Goal: Complete application form: Complete application form

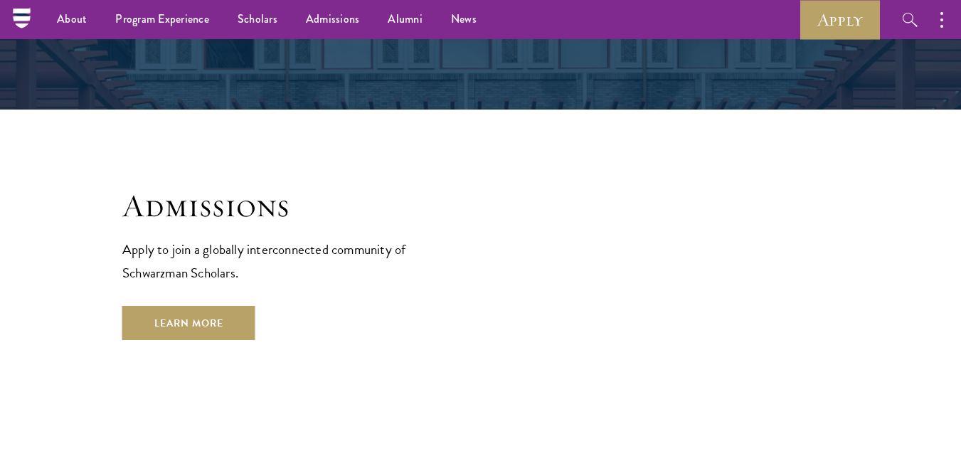
scroll to position [2277, 0]
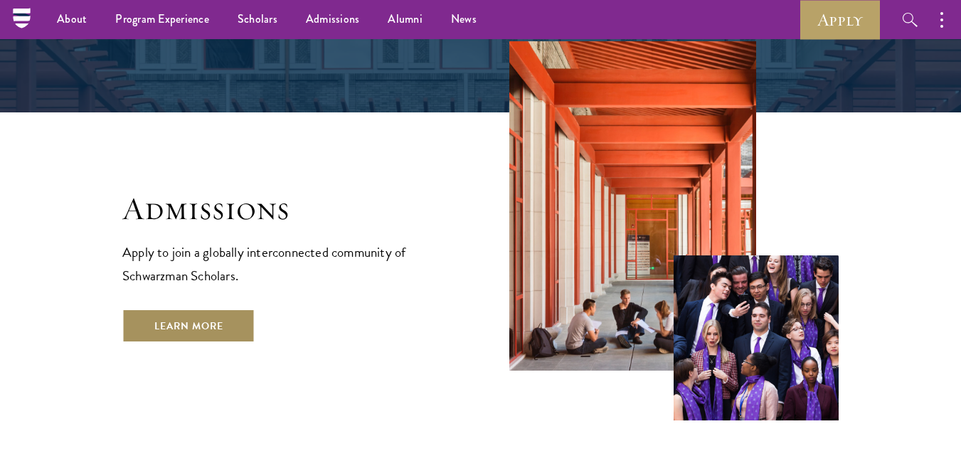
click at [197, 309] on link "Learn More" at bounding box center [188, 326] width 133 height 34
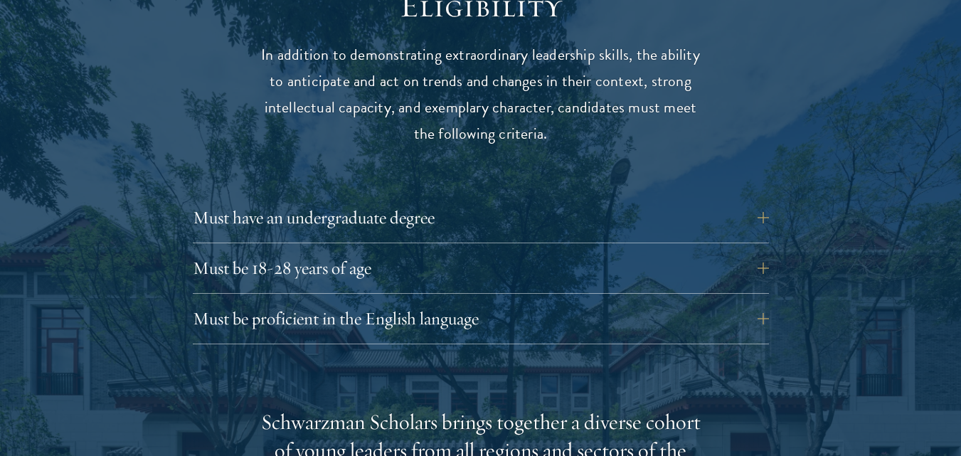
scroll to position [1907, 0]
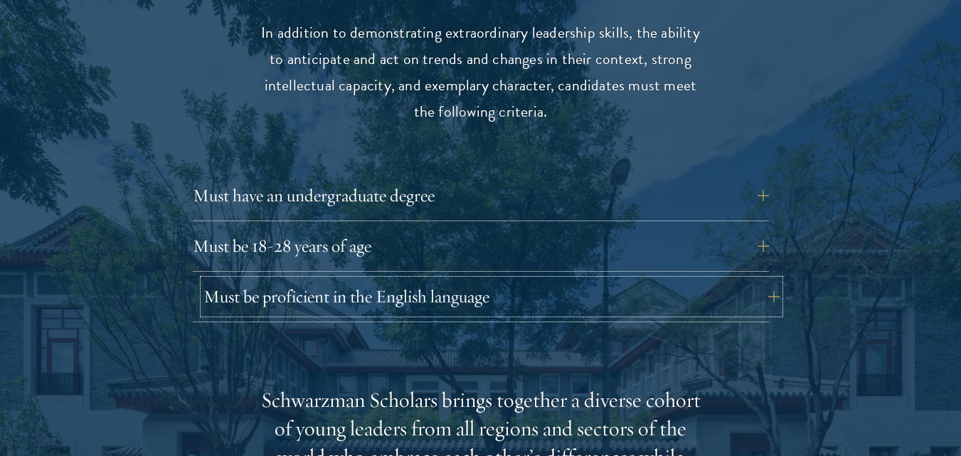
click at [315, 280] on button "Must be proficient in the English language" at bounding box center [492, 297] width 576 height 34
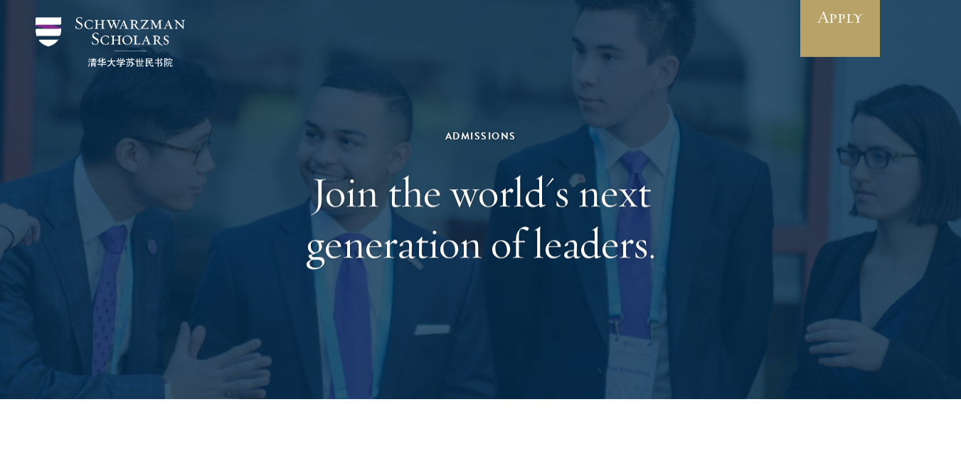
scroll to position [0, 0]
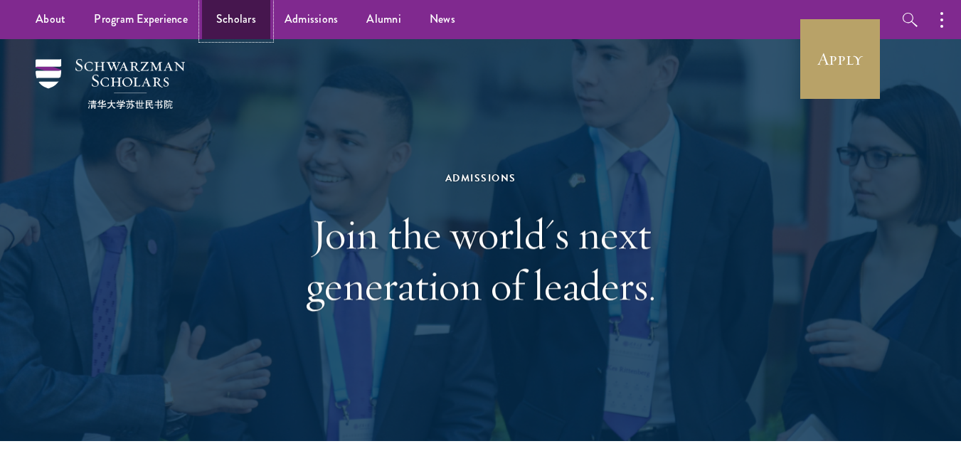
click at [247, 11] on link "Scholars" at bounding box center [236, 19] width 68 height 39
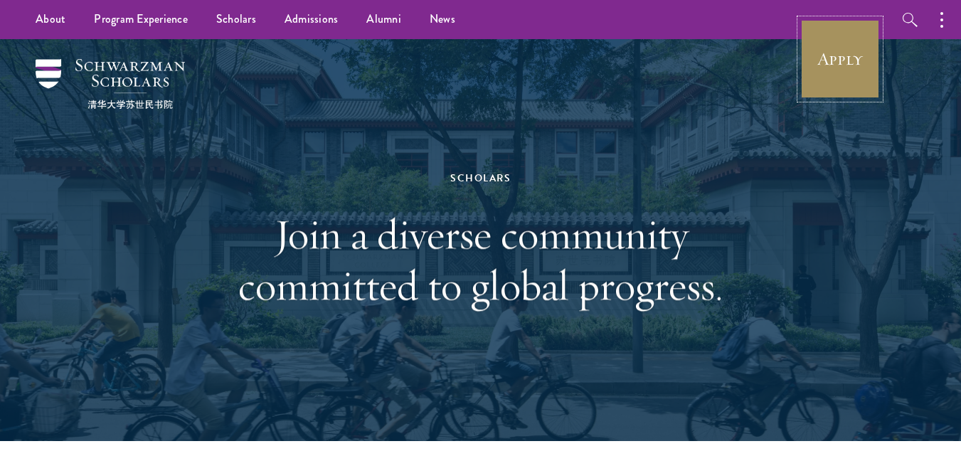
click at [857, 65] on link "Apply" at bounding box center [841, 59] width 80 height 80
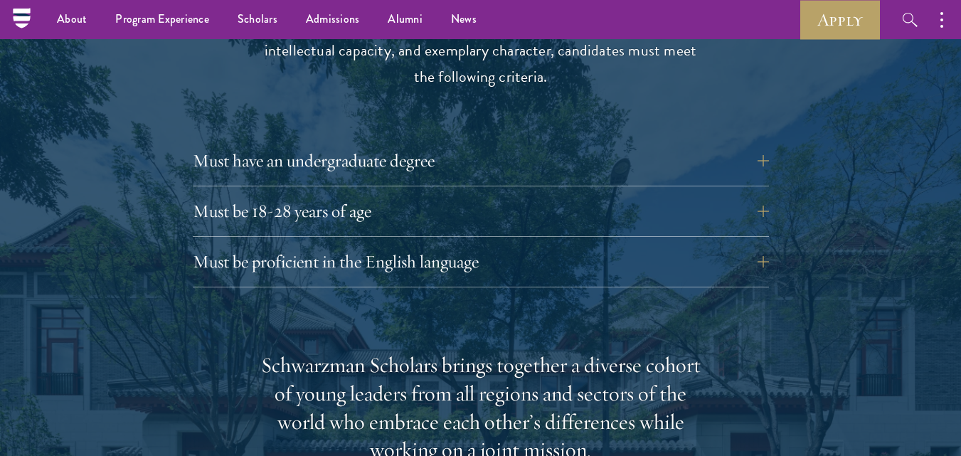
scroll to position [1935, 0]
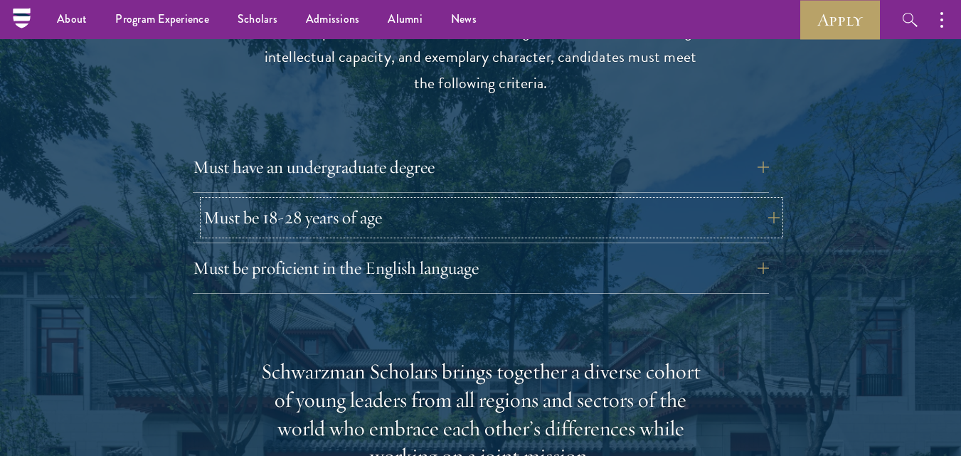
click at [263, 201] on button "Must be 18-28 years of age" at bounding box center [492, 218] width 576 height 34
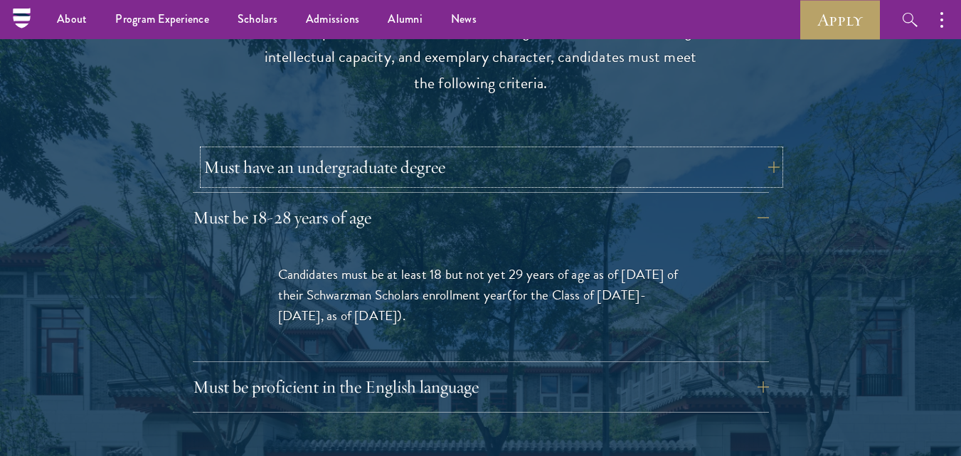
click at [302, 150] on button "Must have an undergraduate degree" at bounding box center [492, 167] width 576 height 34
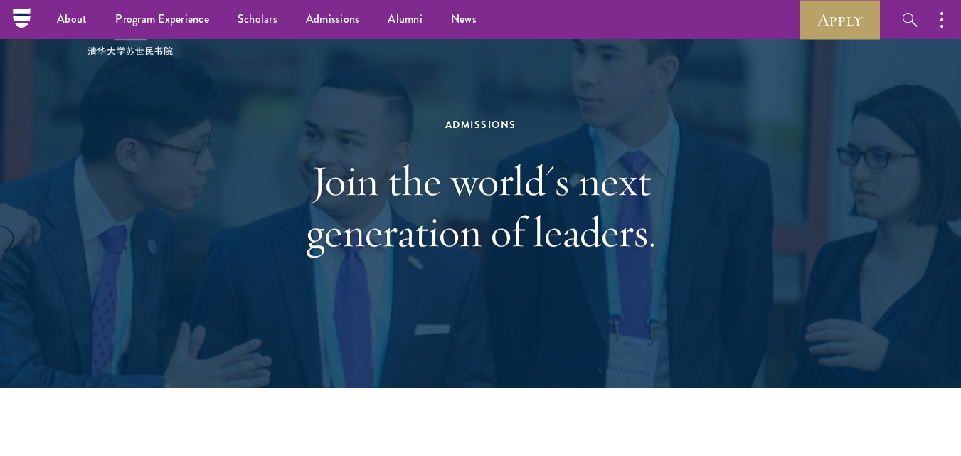
scroll to position [0, 0]
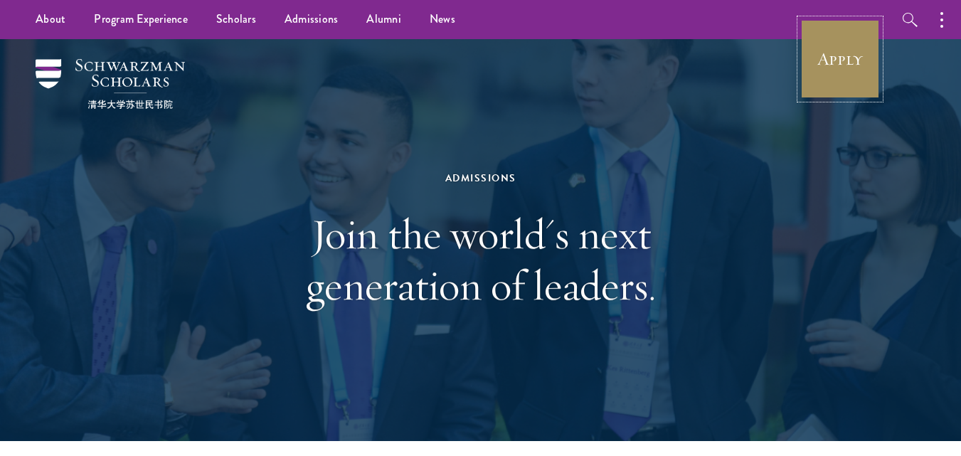
click at [830, 68] on link "Apply" at bounding box center [841, 59] width 80 height 80
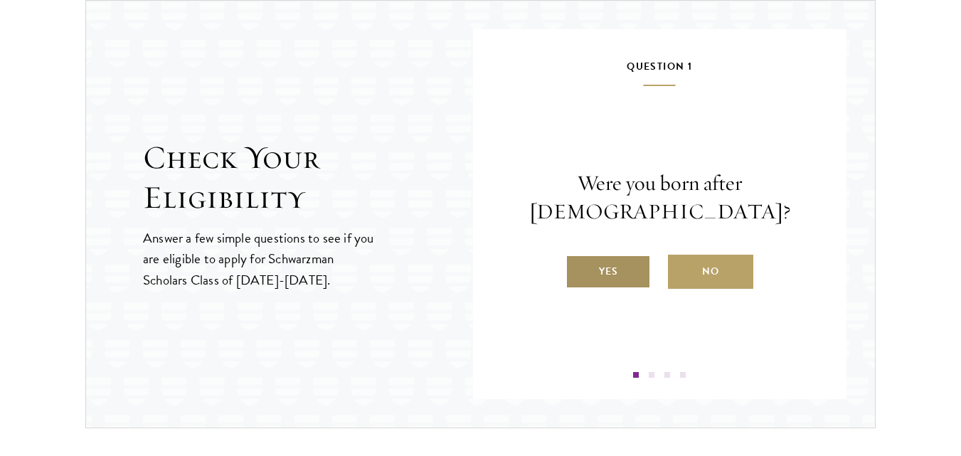
click at [611, 279] on label "Yes" at bounding box center [608, 272] width 85 height 34
click at [578, 269] on input "Yes" at bounding box center [572, 262] width 13 height 13
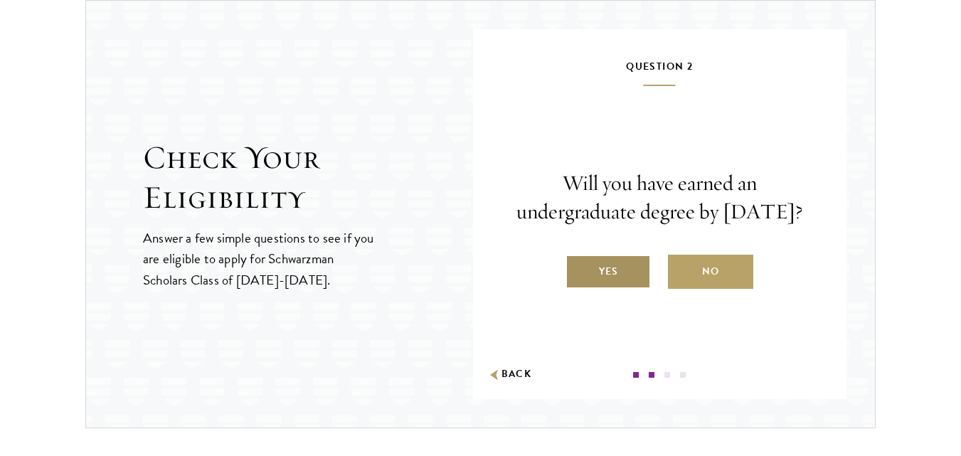
click at [611, 283] on label "Yes" at bounding box center [608, 272] width 85 height 34
click at [578, 269] on input "Yes" at bounding box center [572, 262] width 13 height 13
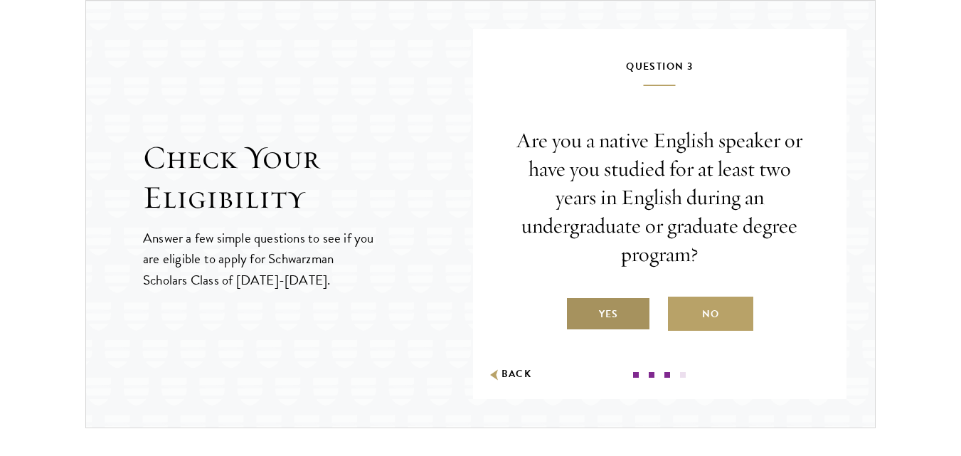
click at [618, 317] on label "Yes" at bounding box center [608, 314] width 85 height 34
click at [578, 312] on input "Yes" at bounding box center [572, 305] width 13 height 13
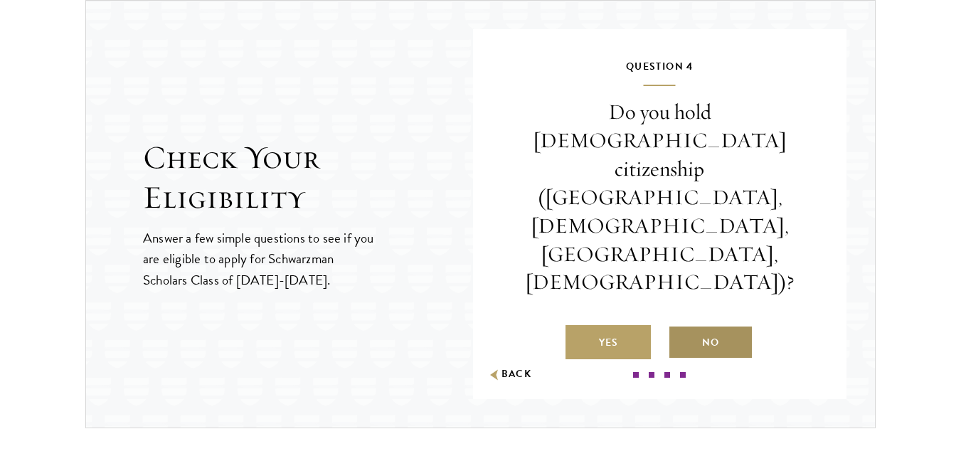
click at [719, 325] on label "No" at bounding box center [710, 342] width 85 height 34
click at [681, 327] on input "No" at bounding box center [674, 333] width 13 height 13
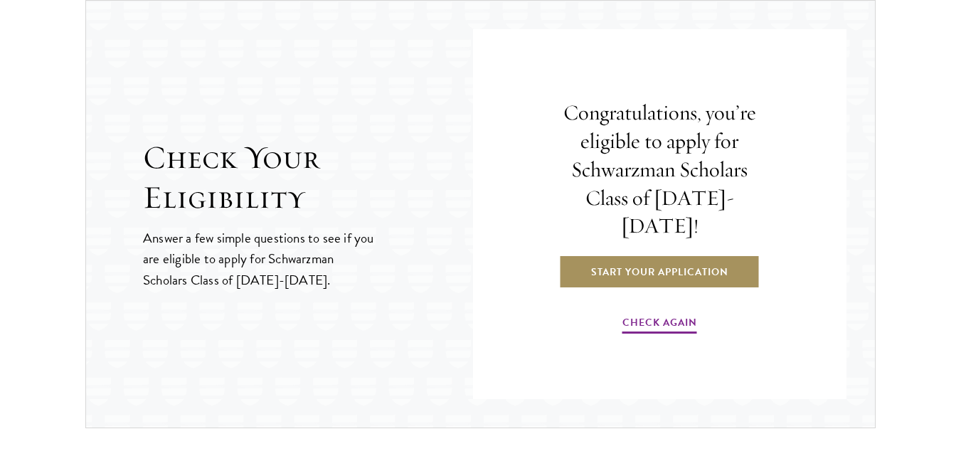
click at [640, 255] on link "Start Your Application" at bounding box center [659, 272] width 201 height 34
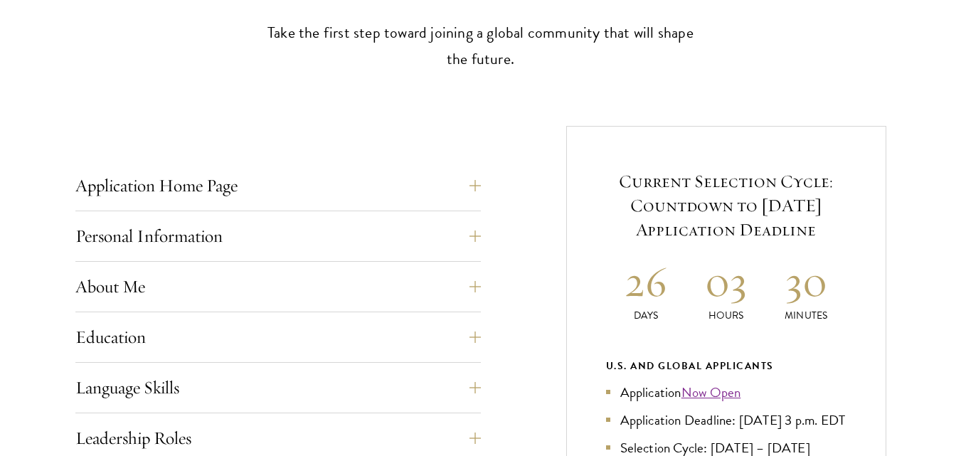
scroll to position [484, 0]
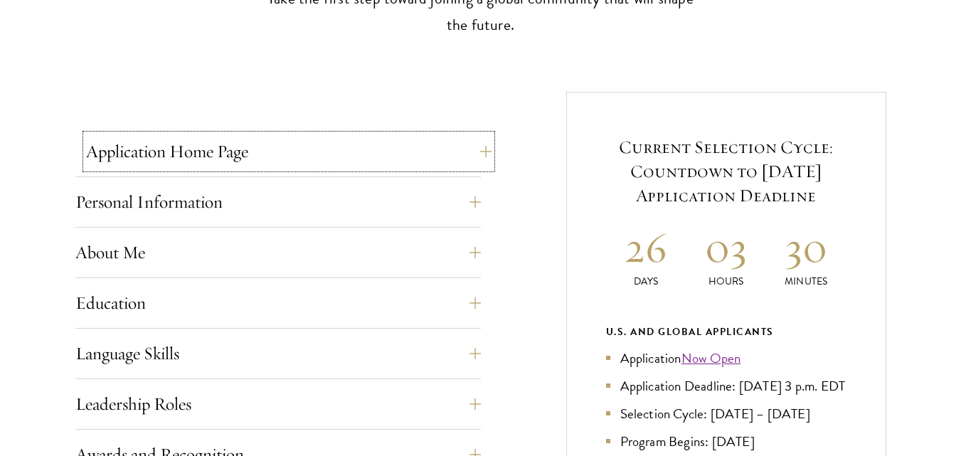
click at [257, 159] on button "Application Home Page" at bounding box center [289, 151] width 406 height 34
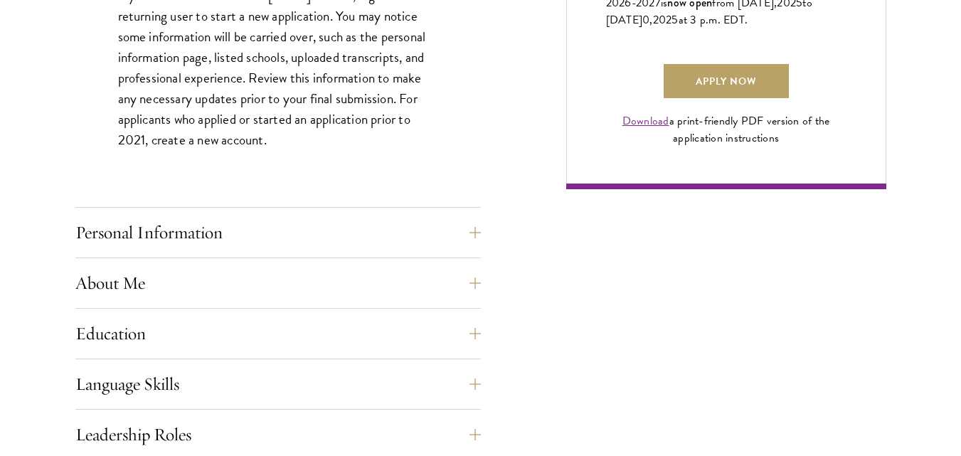
scroll to position [1195, 0]
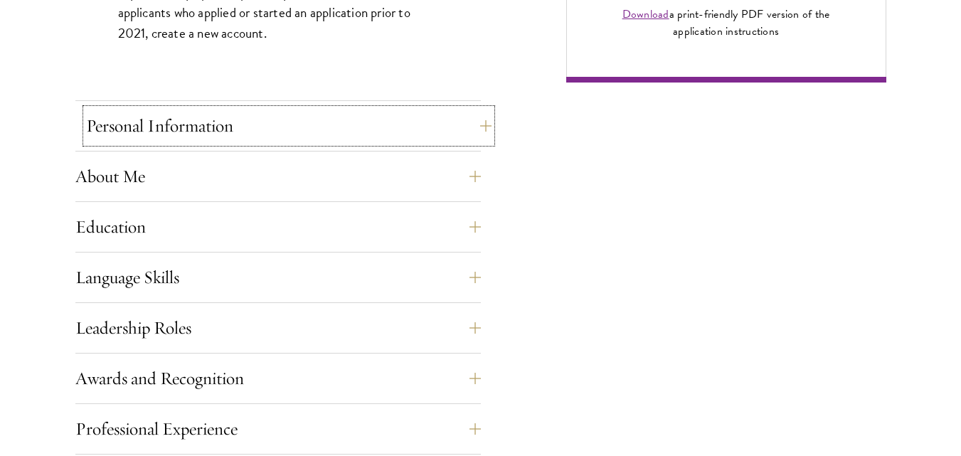
click at [291, 138] on button "Personal Information" at bounding box center [289, 126] width 406 height 34
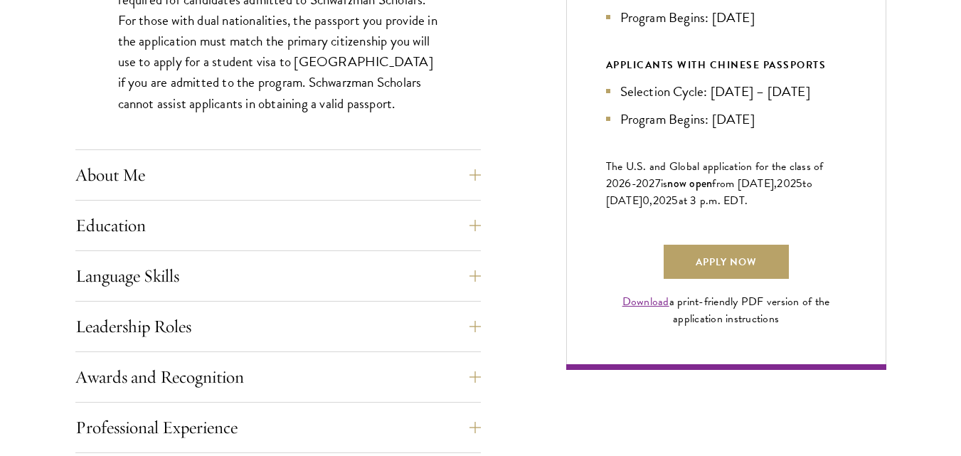
scroll to position [911, 0]
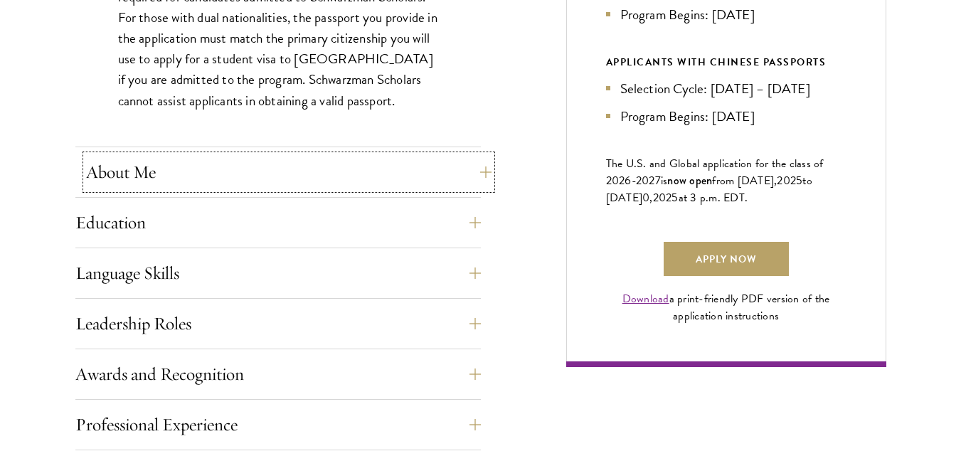
click at [233, 158] on button "About Me" at bounding box center [289, 172] width 406 height 34
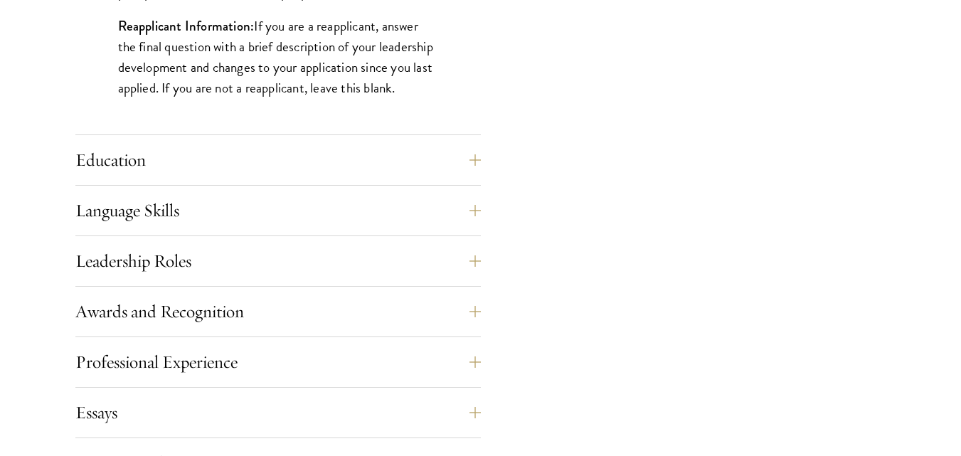
scroll to position [1338, 0]
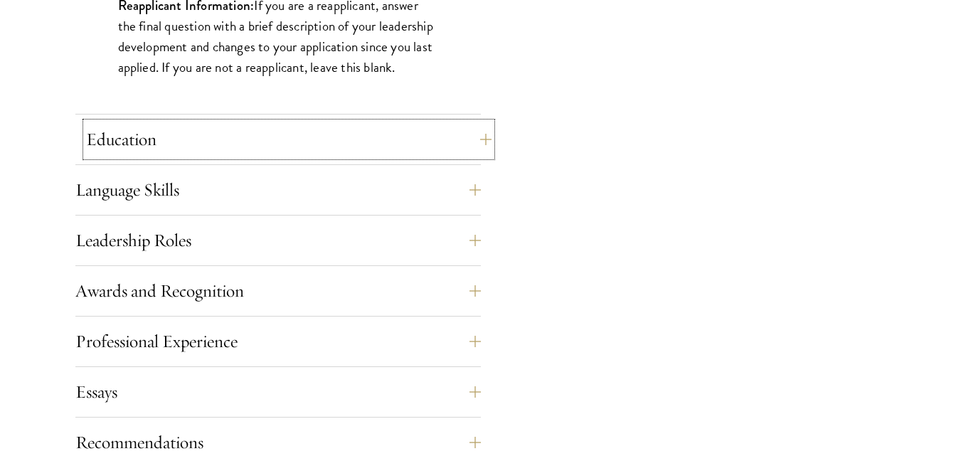
click at [153, 134] on button "Education" at bounding box center [289, 139] width 406 height 34
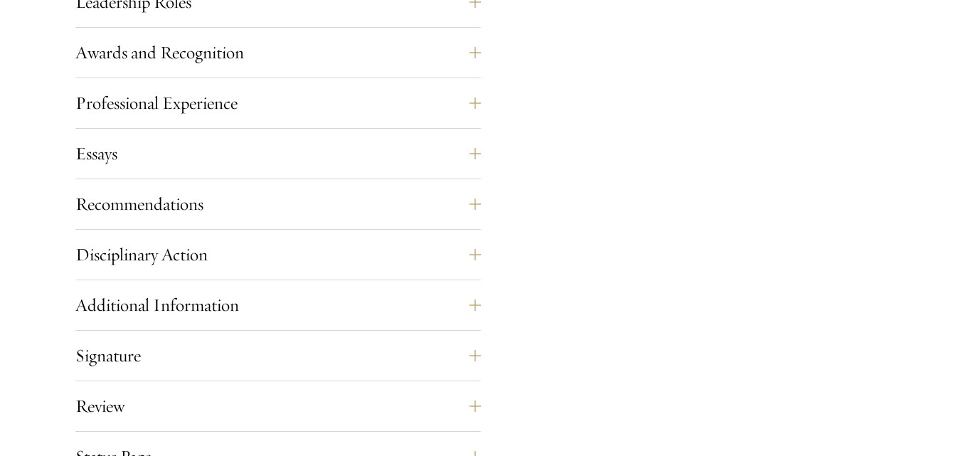
scroll to position [2704, 0]
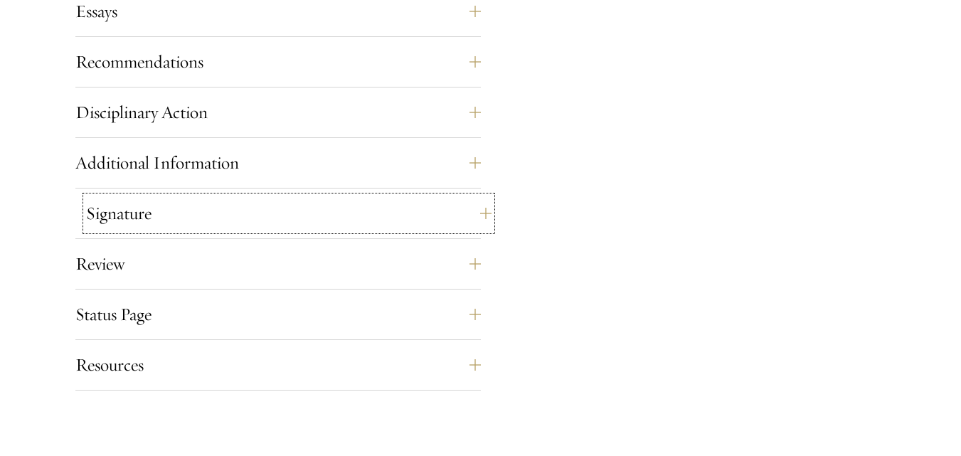
click at [152, 200] on button "Signature" at bounding box center [289, 213] width 406 height 34
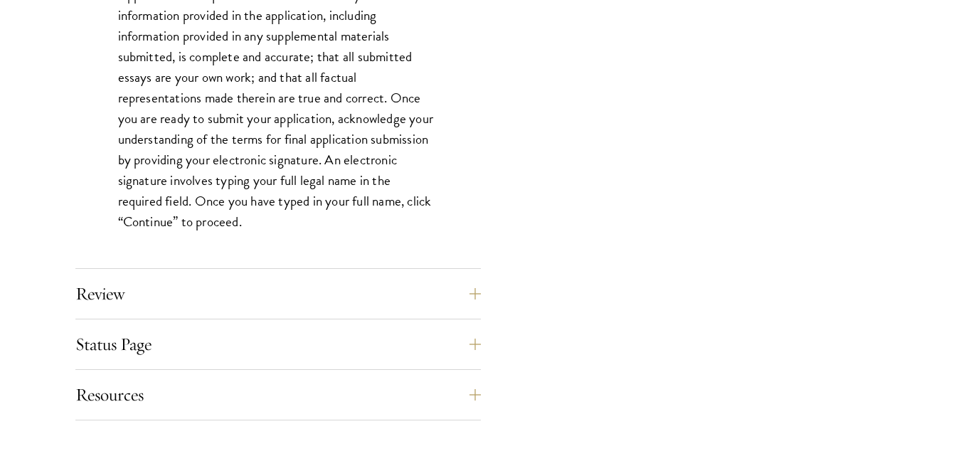
scroll to position [1455, 0]
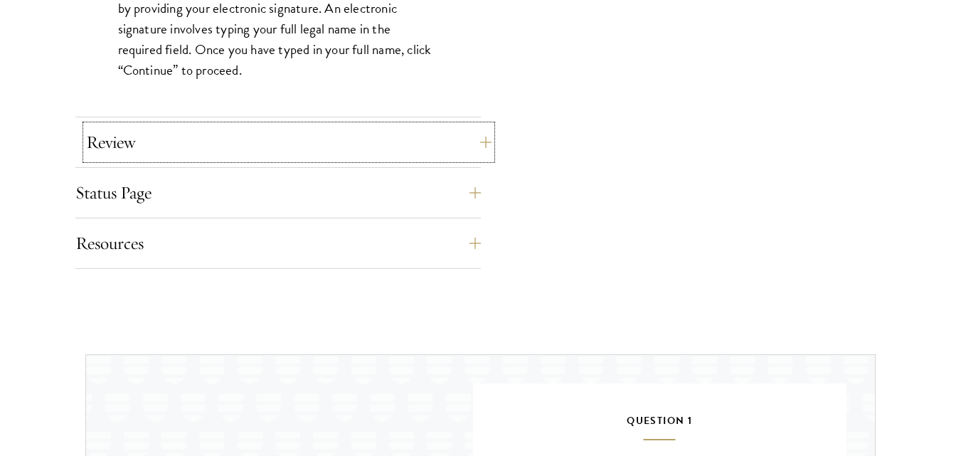
click at [285, 140] on button "Review" at bounding box center [289, 142] width 406 height 34
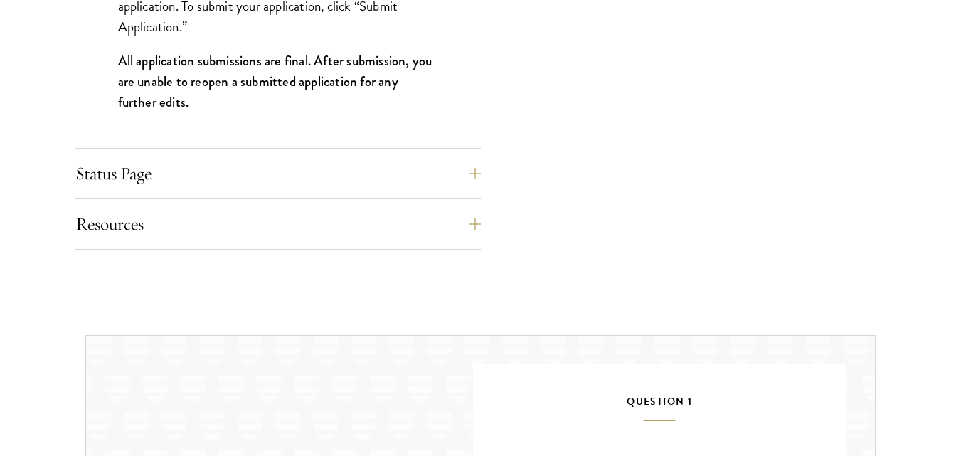
scroll to position [1654, 0]
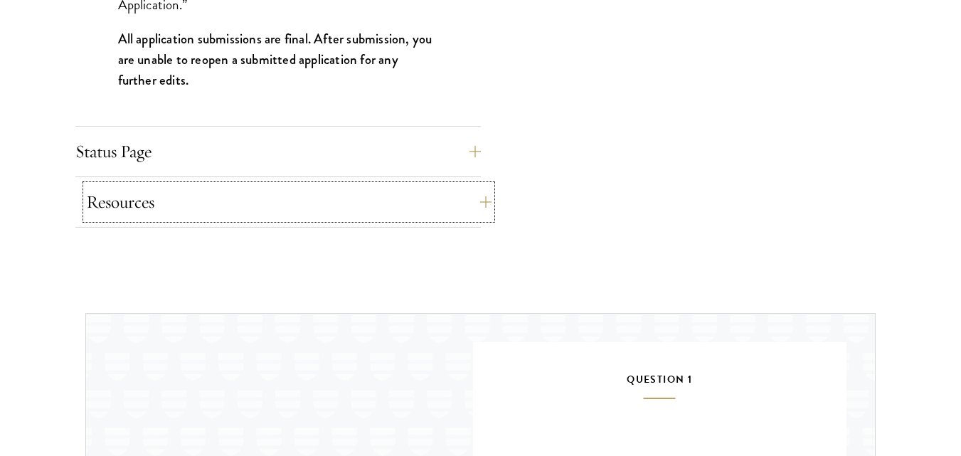
click at [231, 194] on button "Resources" at bounding box center [289, 202] width 406 height 34
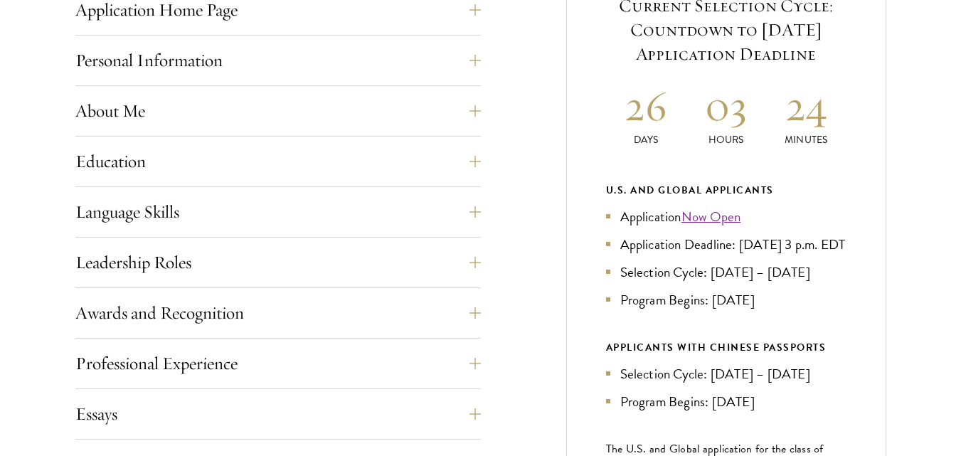
scroll to position [626, 0]
click at [231, 231] on div "Language Skills List up to three additional languages and indicate your level o…" at bounding box center [278, 215] width 406 height 43
click at [236, 222] on button "Language Skills" at bounding box center [289, 211] width 406 height 34
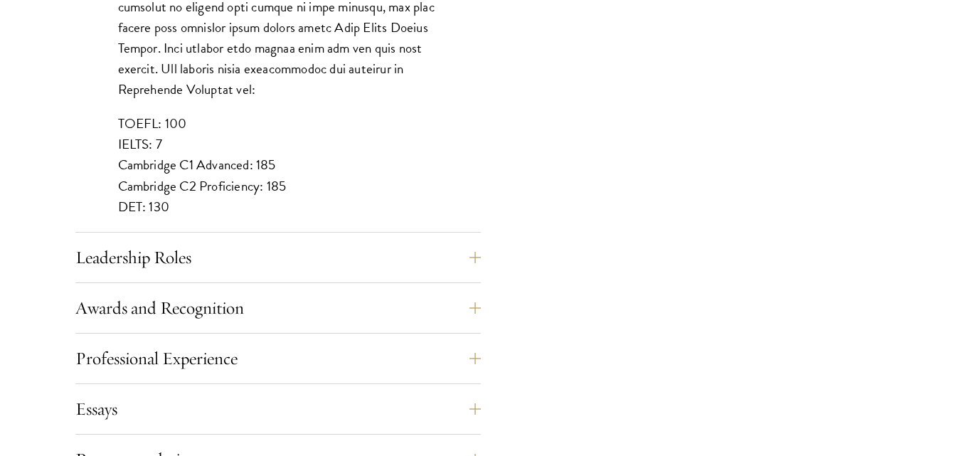
scroll to position [1395, 0]
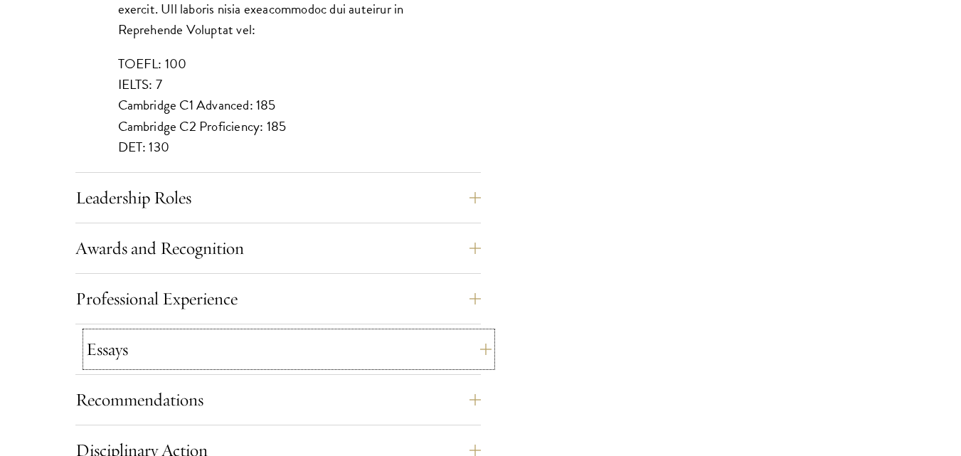
click at [105, 332] on button "Essays" at bounding box center [289, 349] width 406 height 34
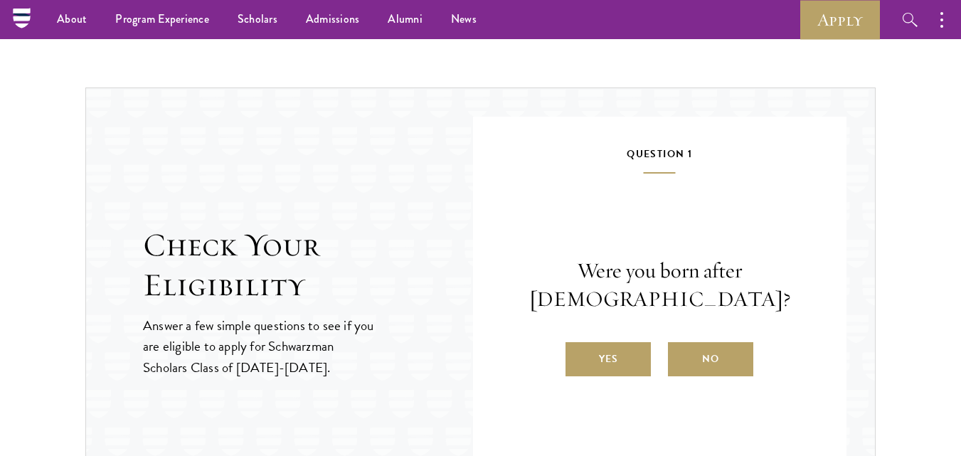
scroll to position [1879, 0]
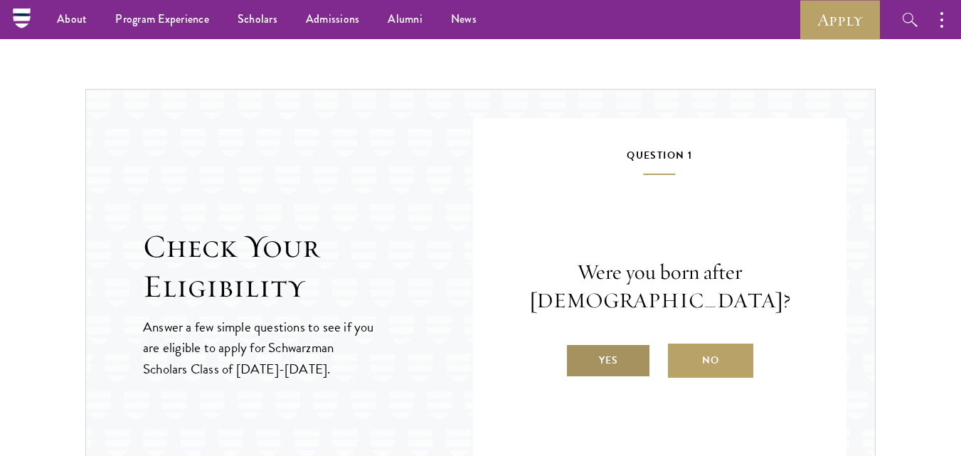
click at [608, 352] on label "Yes" at bounding box center [608, 361] width 85 height 34
click at [578, 352] on input "Yes" at bounding box center [572, 351] width 13 height 13
click at [613, 374] on label "Yes" at bounding box center [608, 361] width 85 height 34
click at [578, 358] on input "Yes" at bounding box center [572, 351] width 13 height 13
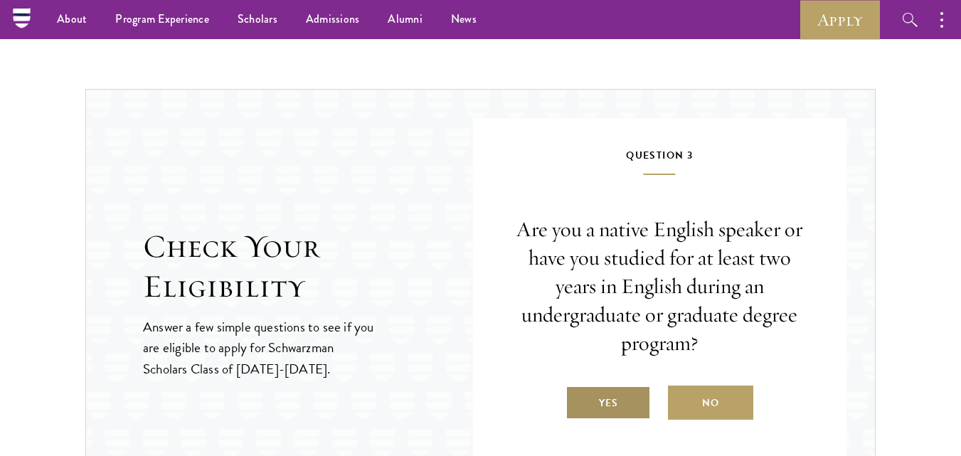
click at [611, 408] on label "Yes" at bounding box center [608, 403] width 85 height 34
click at [578, 401] on input "Yes" at bounding box center [572, 394] width 13 height 13
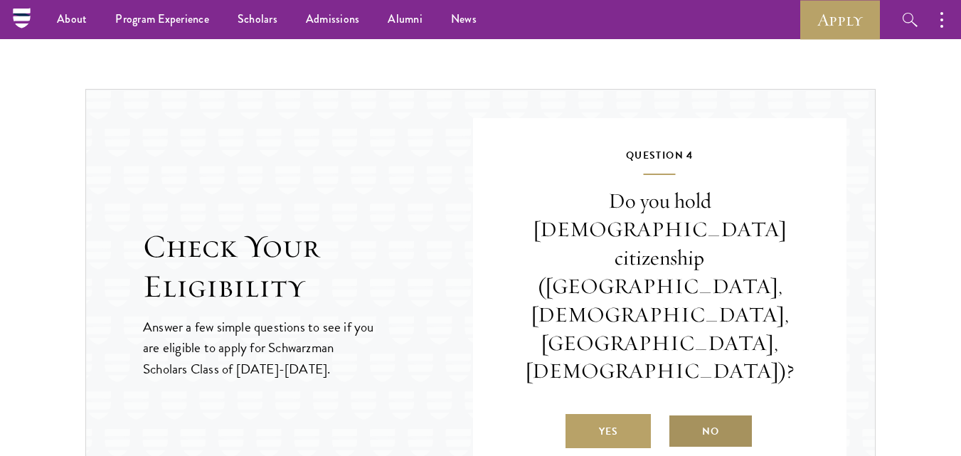
click at [722, 414] on label "No" at bounding box center [710, 431] width 85 height 34
click at [681, 416] on input "No" at bounding box center [674, 422] width 13 height 13
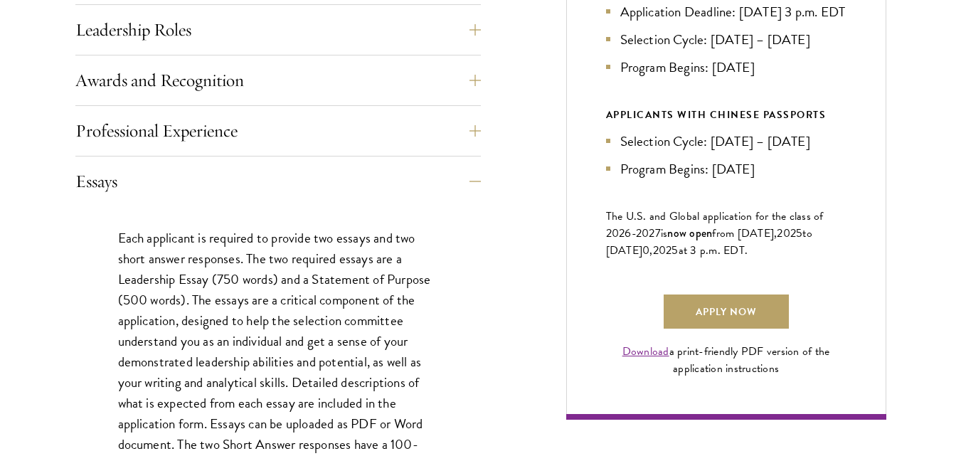
scroll to position [968, 0]
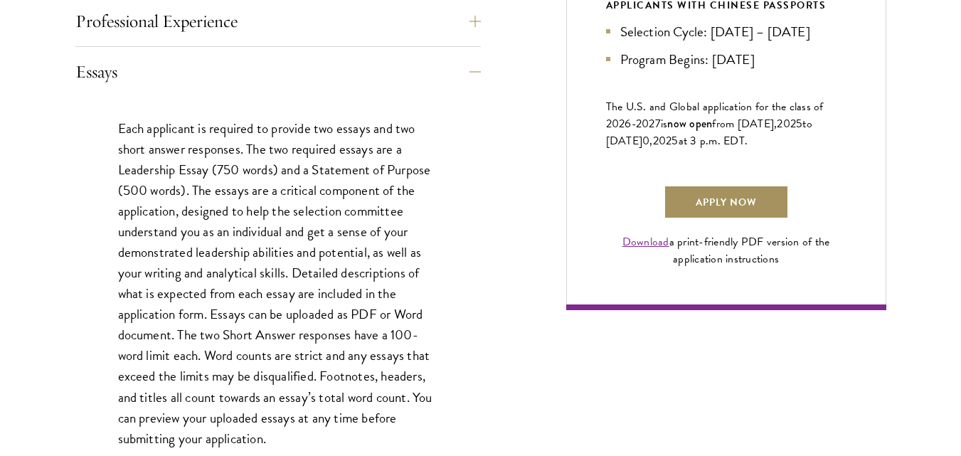
click at [759, 219] on link "Apply Now" at bounding box center [726, 202] width 125 height 34
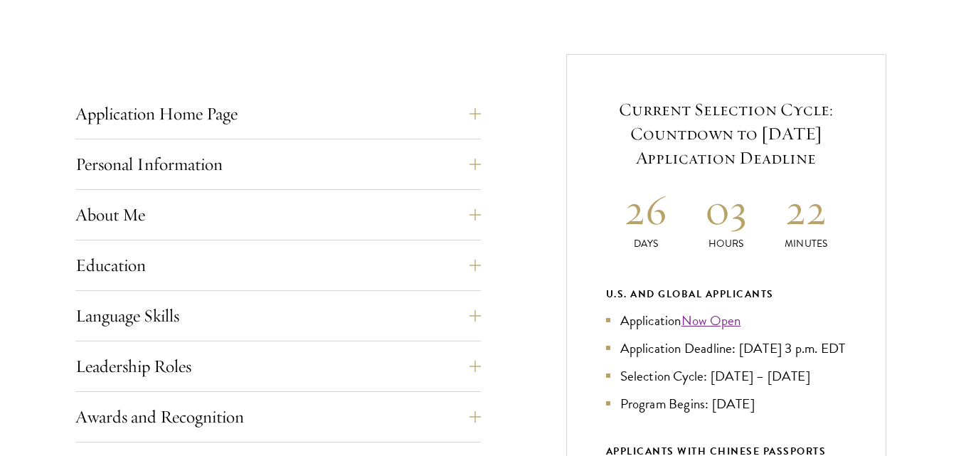
scroll to position [569, 0]
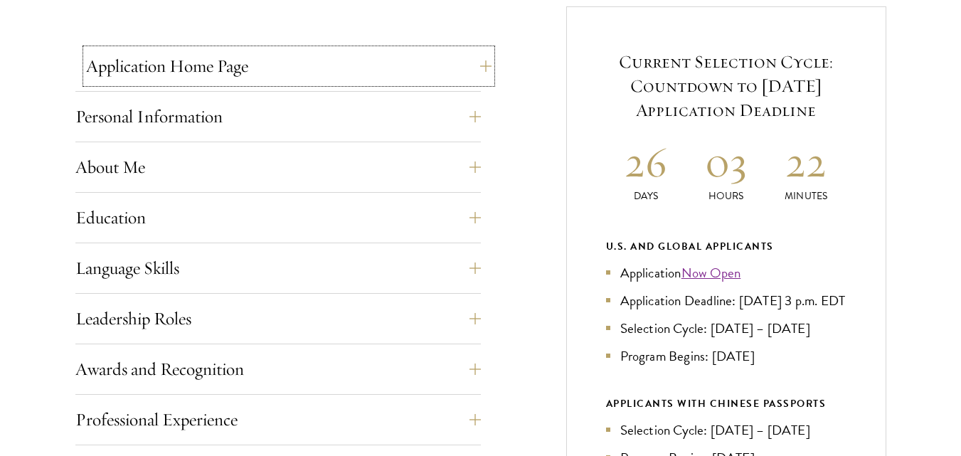
click at [238, 70] on button "Application Home Page" at bounding box center [289, 66] width 406 height 34
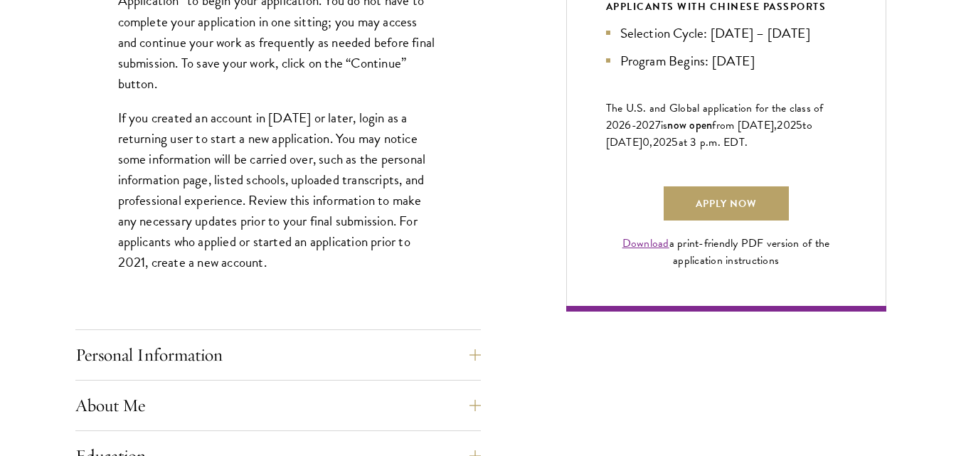
scroll to position [1053, 0]
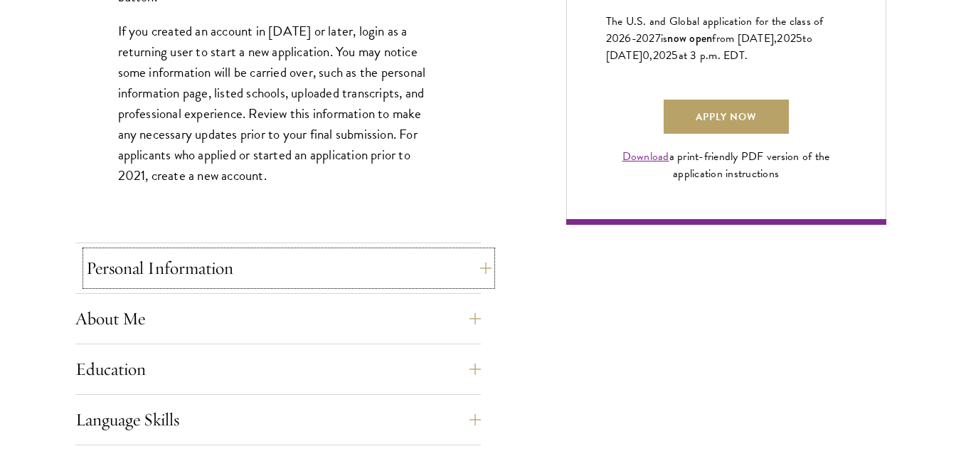
click at [197, 277] on button "Personal Information" at bounding box center [289, 268] width 406 height 34
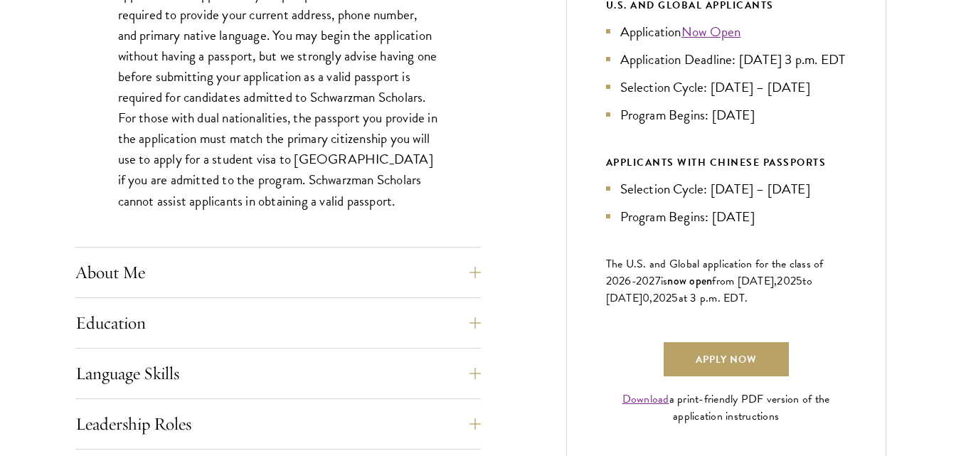
scroll to position [854, 0]
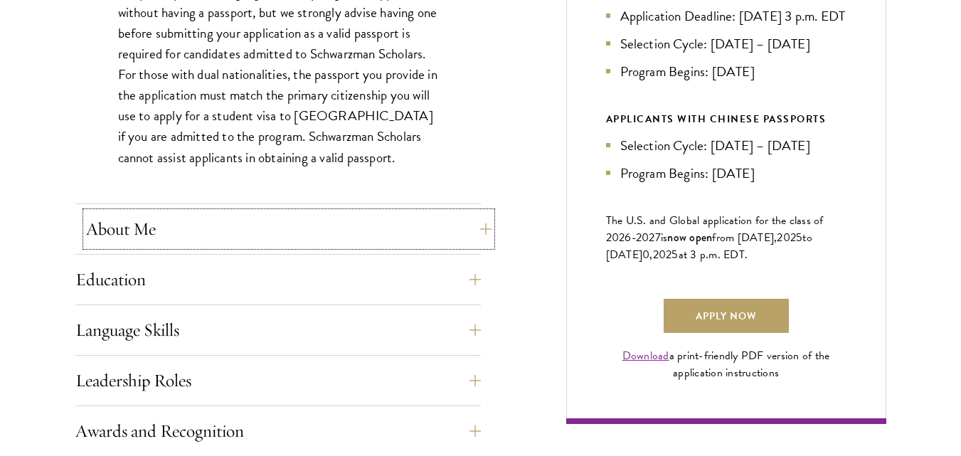
click at [179, 213] on button "About Me" at bounding box center [289, 229] width 406 height 34
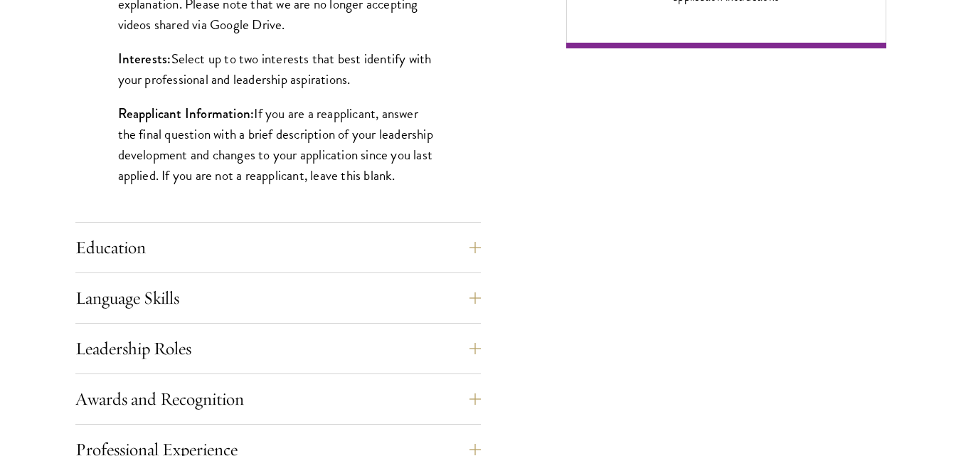
scroll to position [1252, 0]
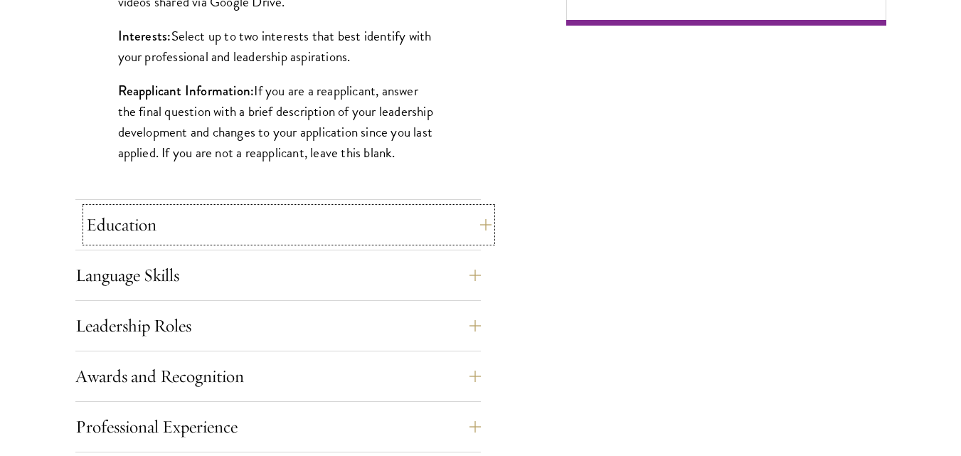
click at [122, 231] on button "Education" at bounding box center [289, 225] width 406 height 34
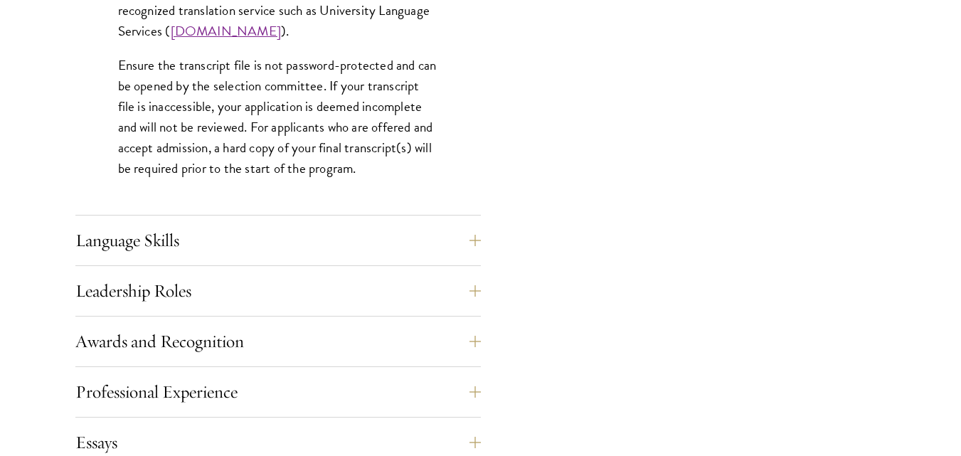
scroll to position [2277, 0]
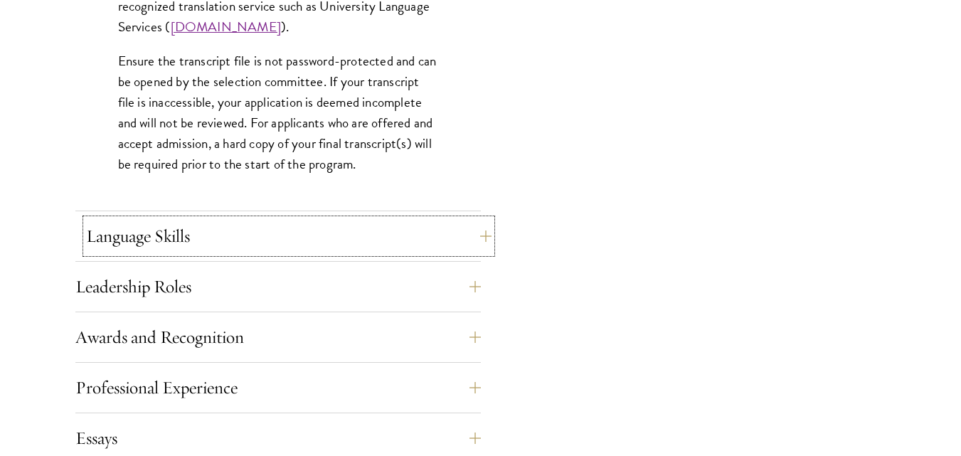
click at [172, 244] on button "Language Skills" at bounding box center [289, 236] width 406 height 34
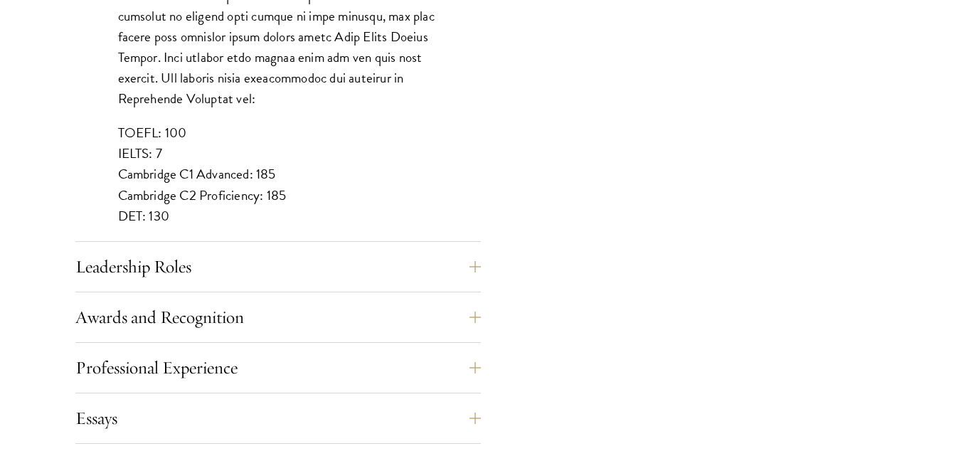
scroll to position [1338, 0]
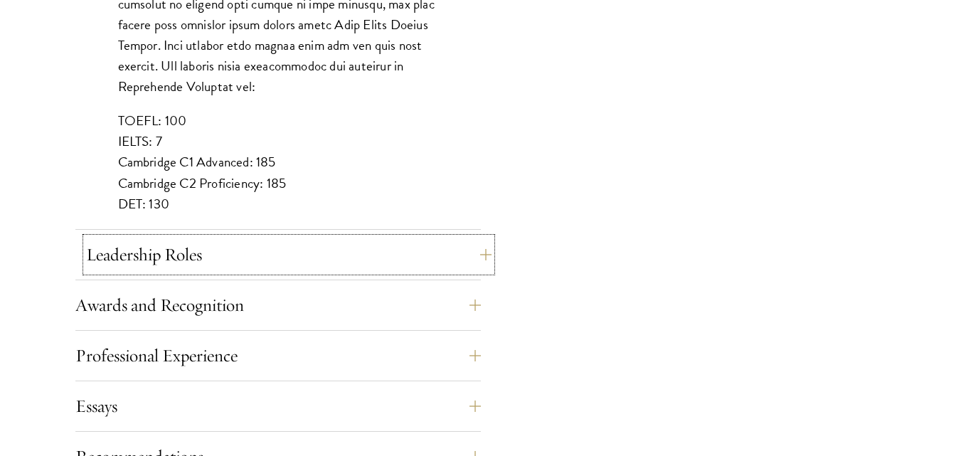
click at [179, 251] on button "Leadership Roles" at bounding box center [289, 255] width 406 height 34
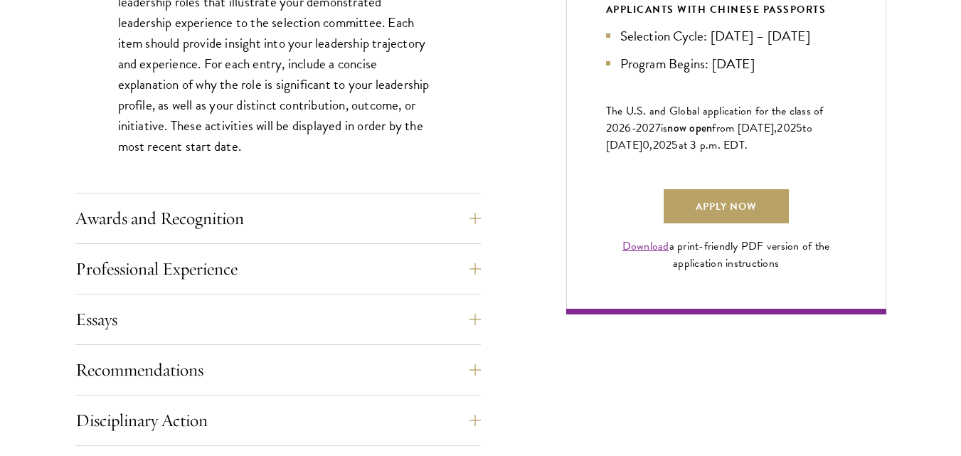
scroll to position [968, 0]
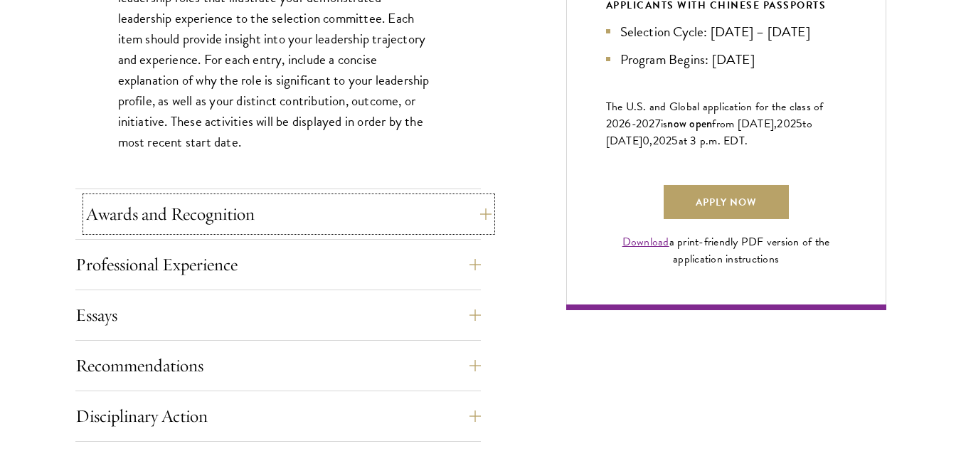
click at [231, 217] on button "Awards and Recognition" at bounding box center [289, 214] width 406 height 34
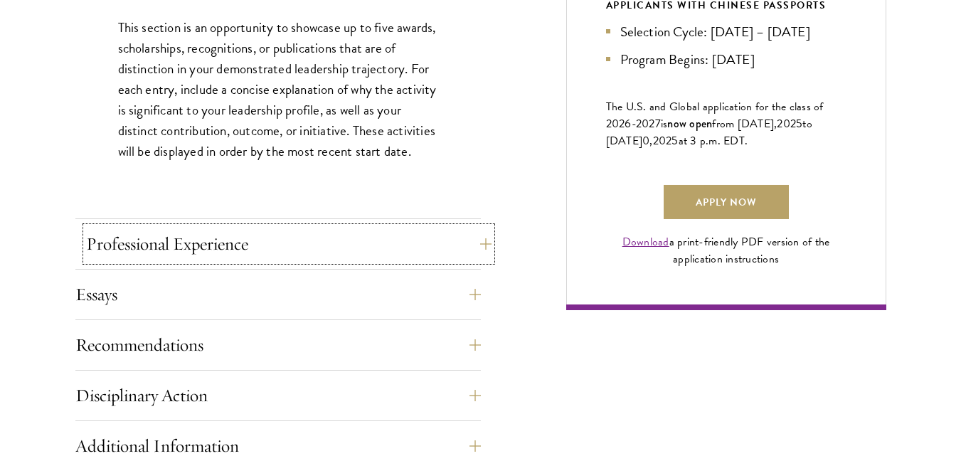
click at [234, 237] on button "Professional Experience" at bounding box center [289, 244] width 406 height 34
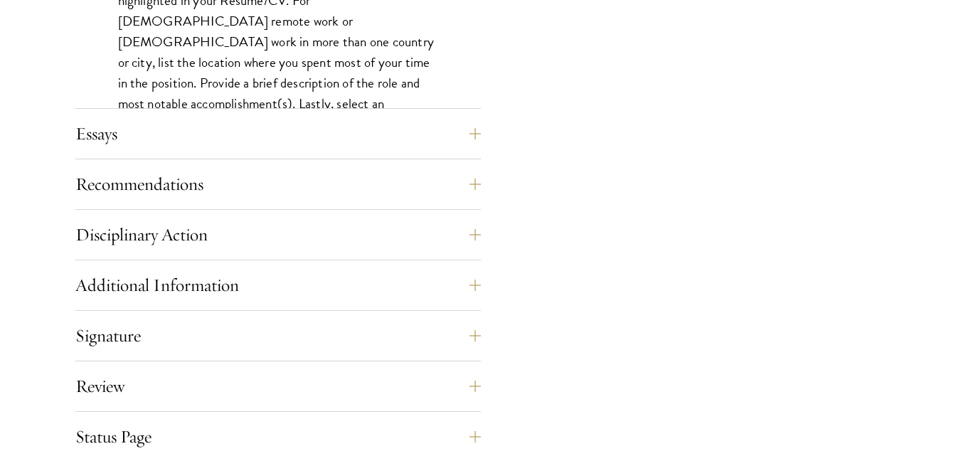
scroll to position [1338, 0]
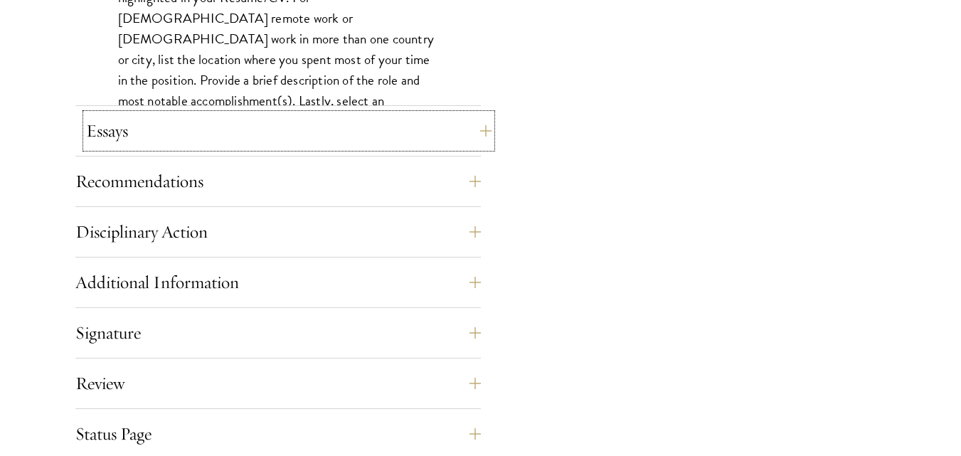
click at [326, 133] on button "Essays" at bounding box center [289, 131] width 406 height 34
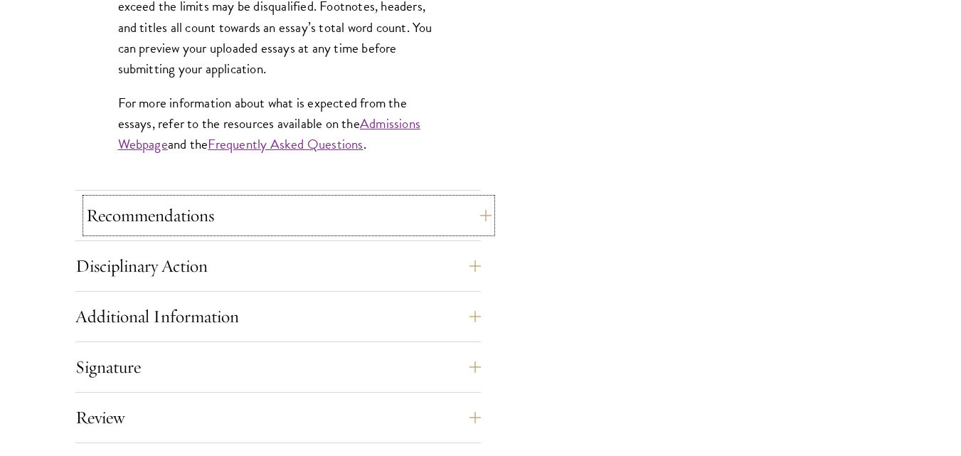
click at [269, 209] on button "Recommendations" at bounding box center [289, 216] width 406 height 34
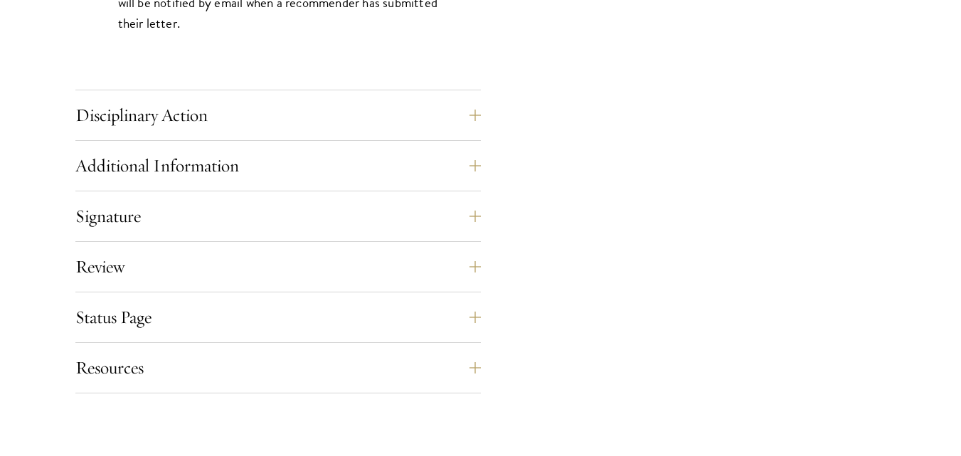
scroll to position [2192, 0]
click at [344, 130] on button "Disciplinary Action" at bounding box center [289, 114] width 406 height 34
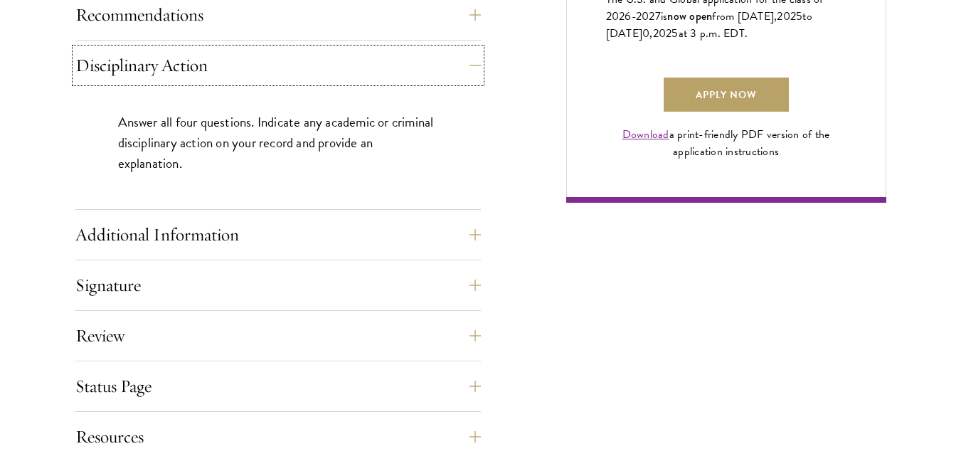
scroll to position [1082, 0]
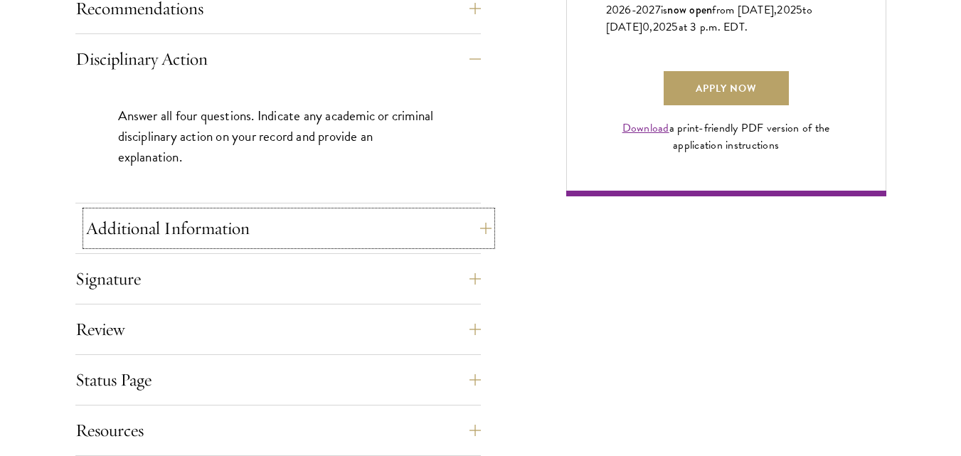
click at [347, 238] on button "Additional Information" at bounding box center [289, 228] width 406 height 34
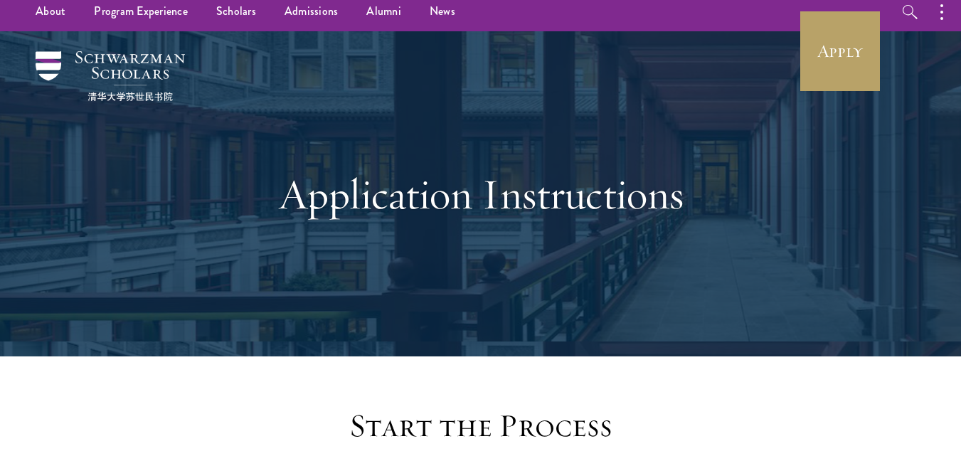
scroll to position [0, 0]
